Goal: Information Seeking & Learning: Learn about a topic

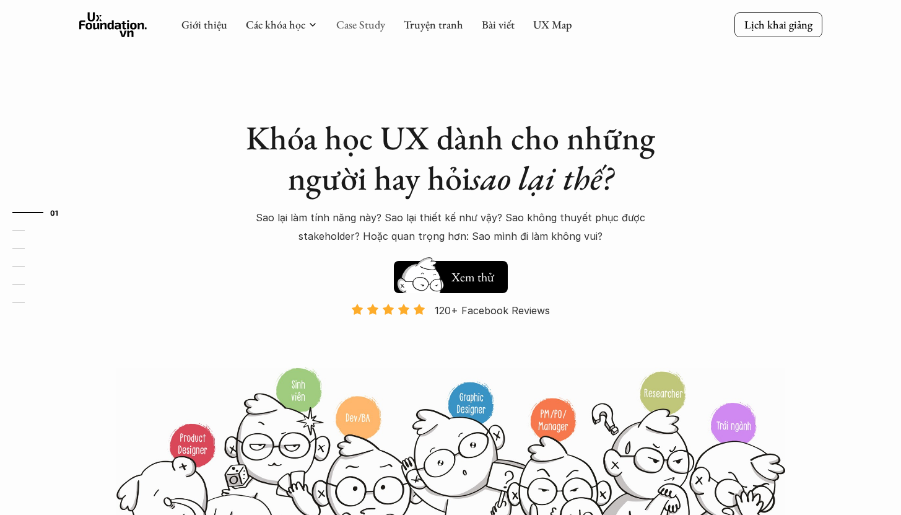
click at [366, 28] on link "Case Study" at bounding box center [360, 24] width 49 height 14
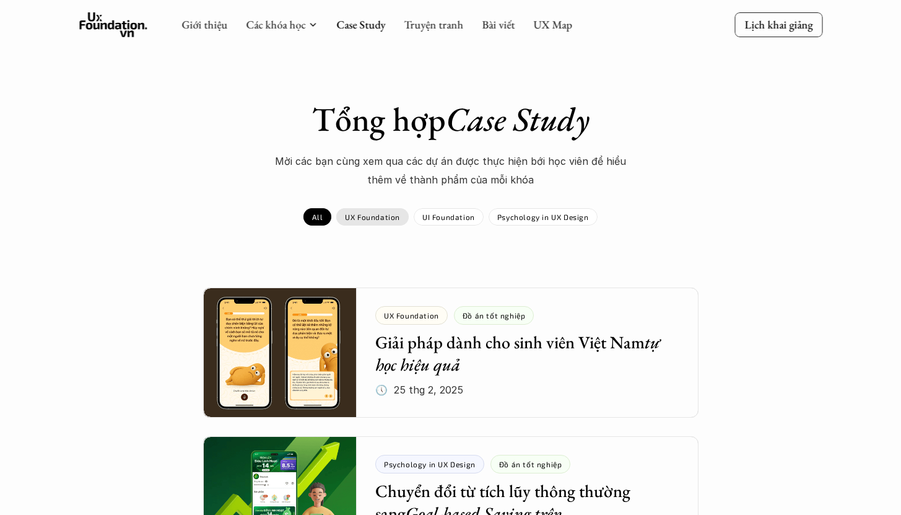
click at [387, 212] on p "UX Foundation" at bounding box center [372, 216] width 55 height 9
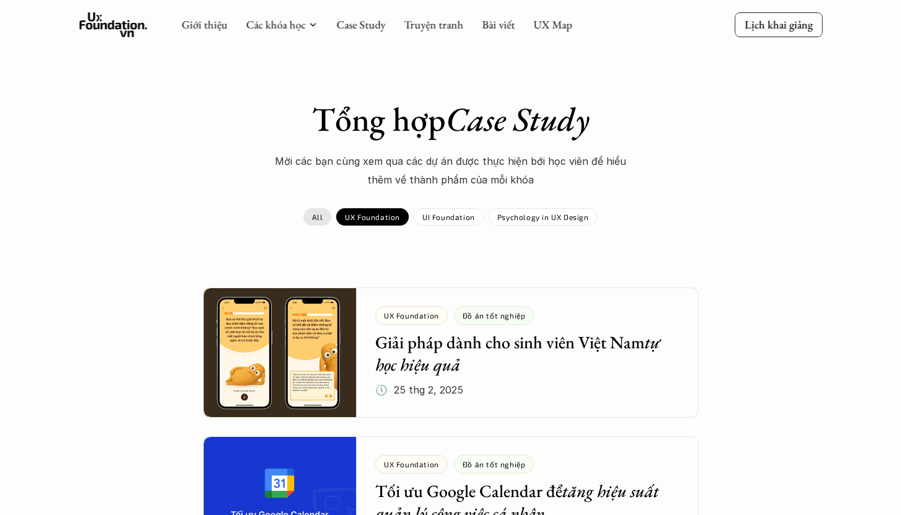
click at [321, 217] on p "All" at bounding box center [317, 216] width 11 height 9
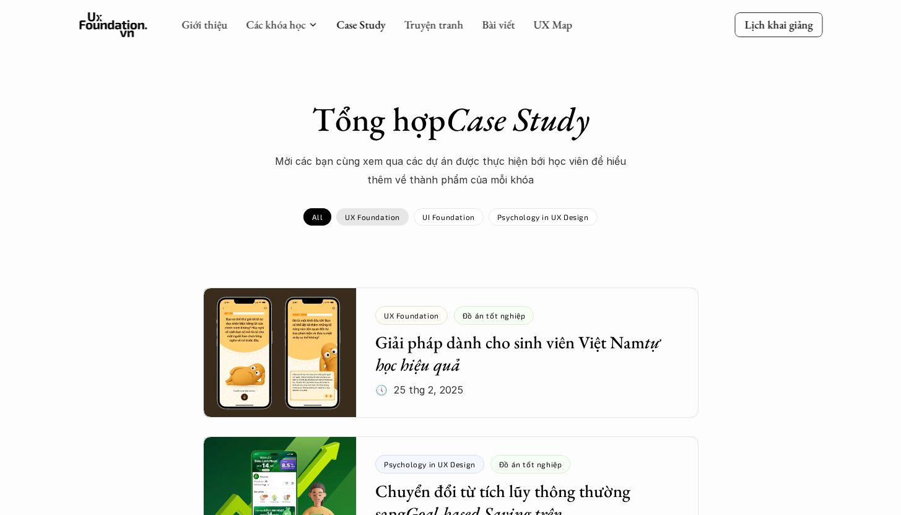
click at [367, 218] on p "UX Foundation" at bounding box center [372, 216] width 55 height 9
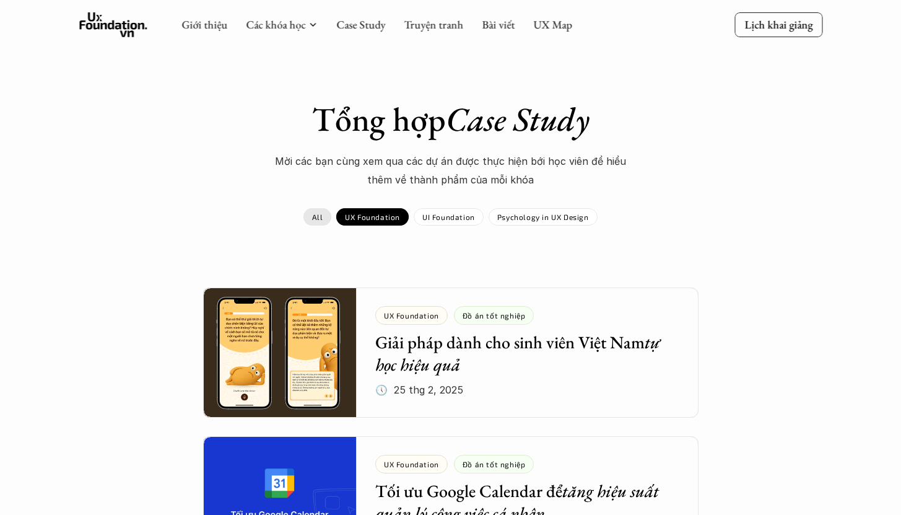
click at [316, 206] on div "Tổng hợp Case Study Mời các bạn cùng xem qua các dự án được thực hiện bới học v…" at bounding box center [451, 162] width 718 height 126
click at [320, 218] on p "All" at bounding box center [317, 216] width 11 height 9
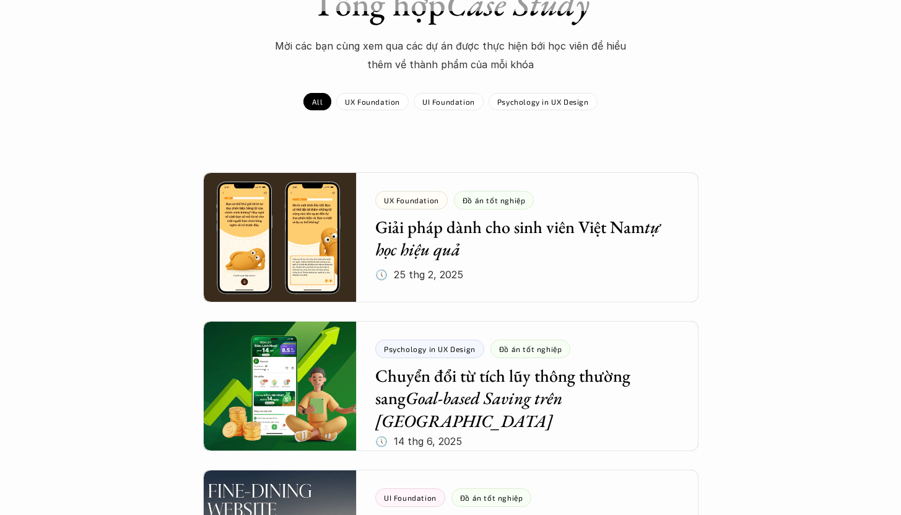
scroll to position [115, 0]
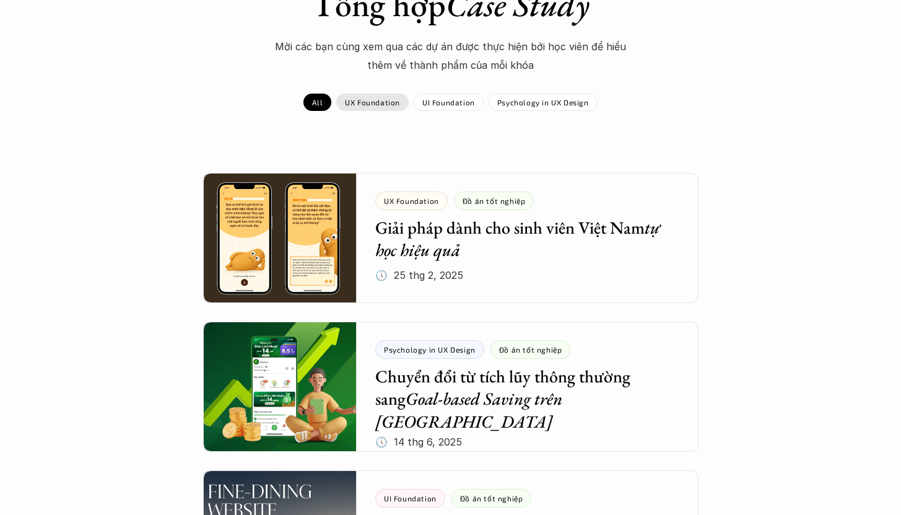
click at [373, 102] on p "UX Foundation" at bounding box center [372, 102] width 55 height 9
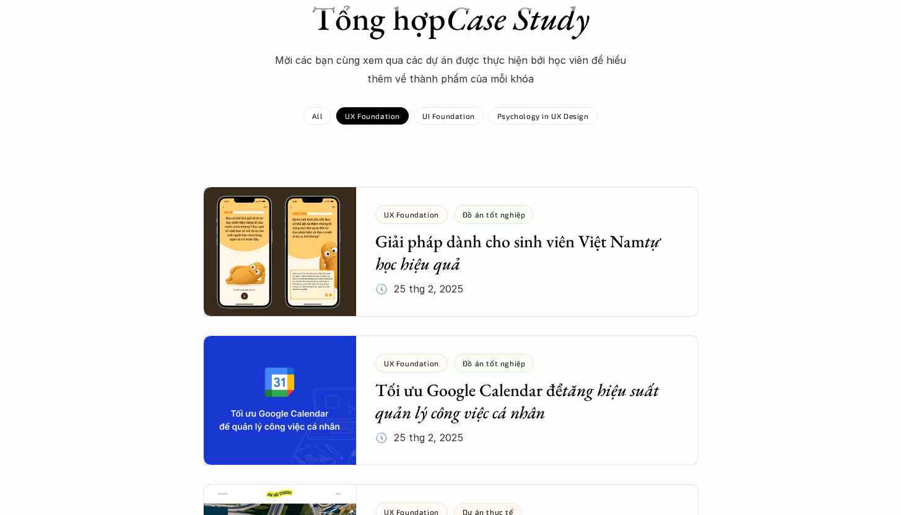
scroll to position [134, 0]
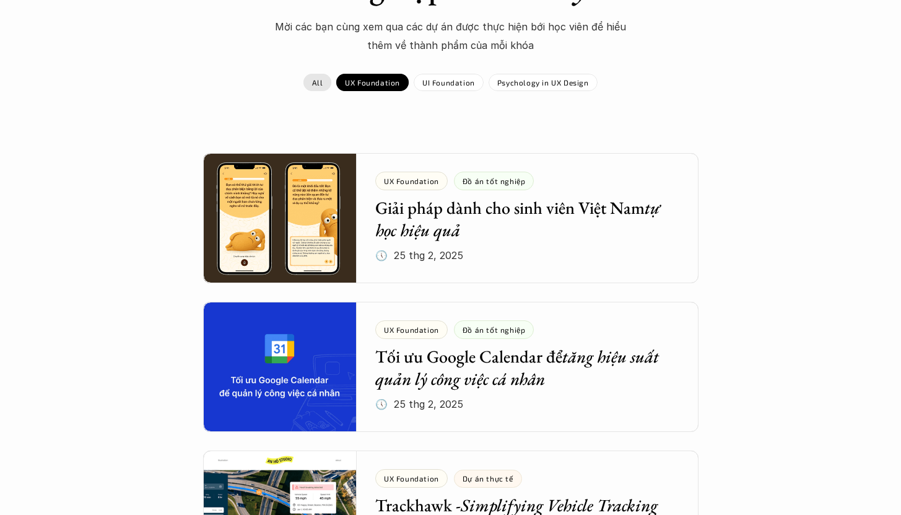
click at [324, 85] on link "All" at bounding box center [317, 82] width 28 height 17
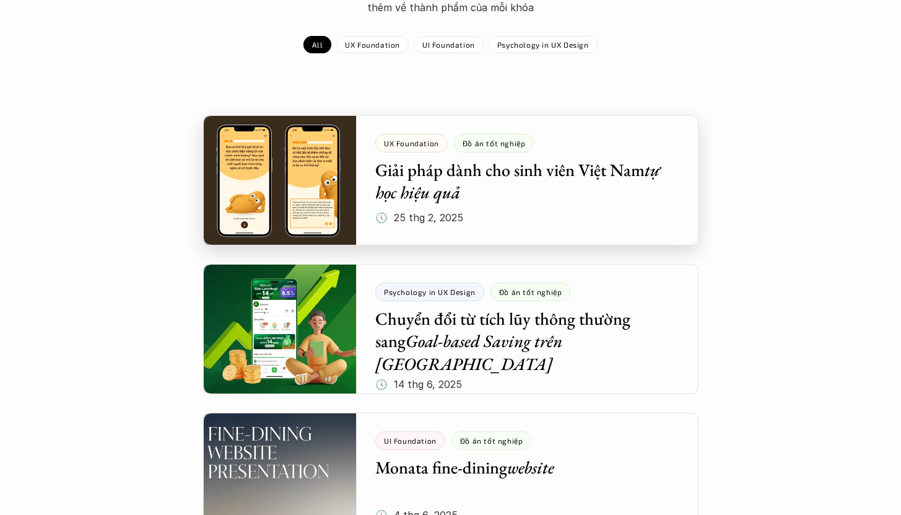
scroll to position [173, 0]
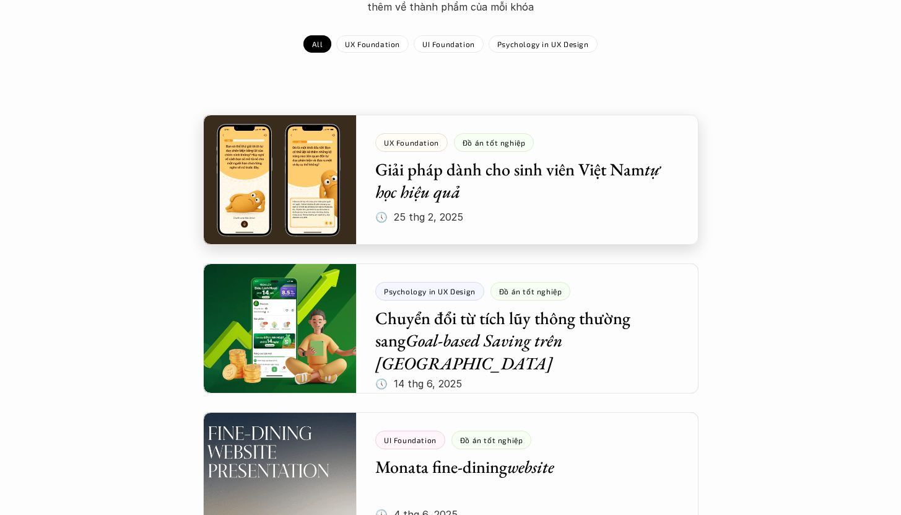
click at [303, 160] on div at bounding box center [450, 180] width 495 height 130
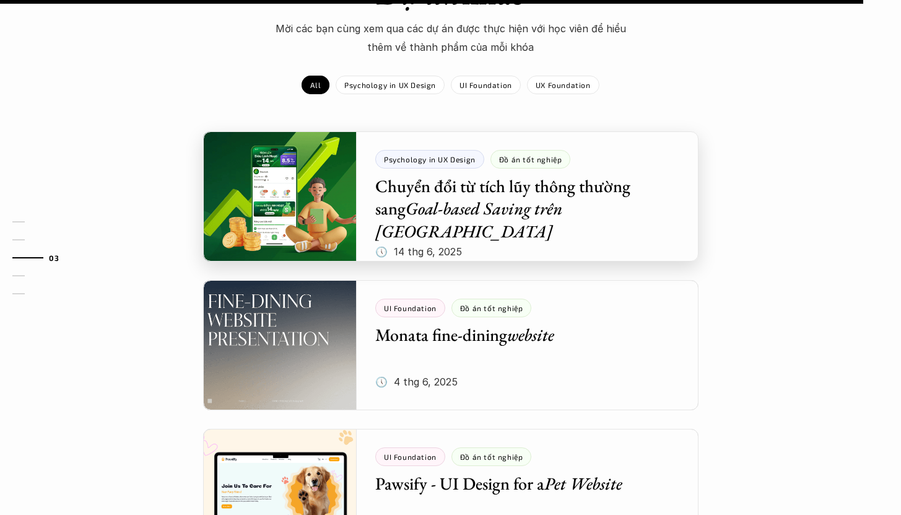
scroll to position [1422, 0]
